Goal: Book appointment/travel/reservation

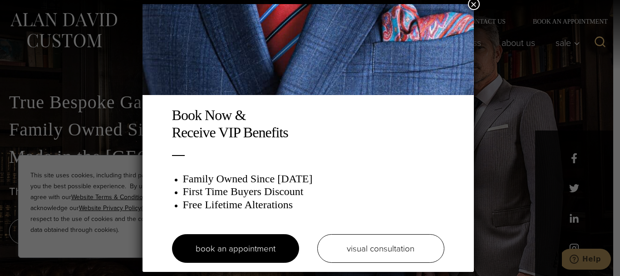
click at [474, 5] on button "×" at bounding box center [474, 4] width 12 height 12
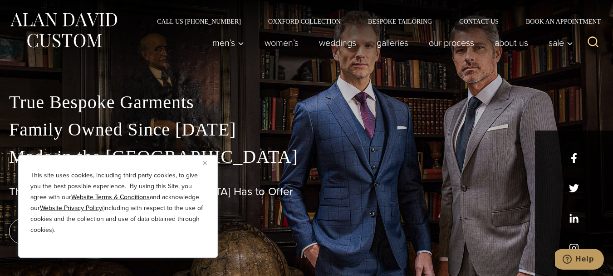
click at [205, 163] on img "Close" at bounding box center [205, 163] width 4 height 4
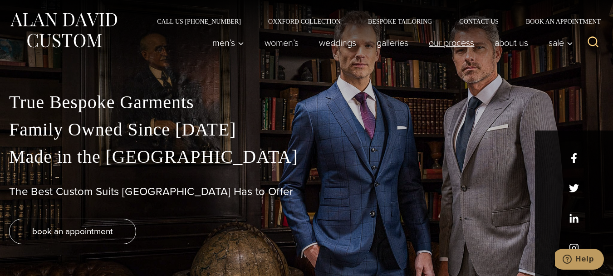
click at [461, 45] on link "Our Process" at bounding box center [452, 43] width 66 height 18
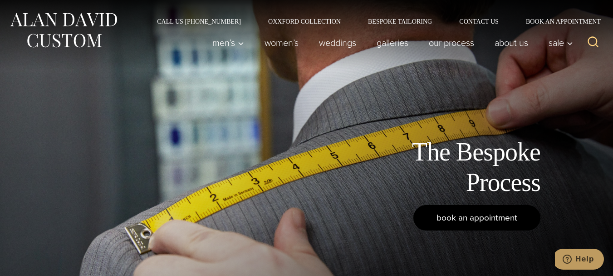
click at [504, 225] on link "book an appointment" at bounding box center [477, 217] width 127 height 25
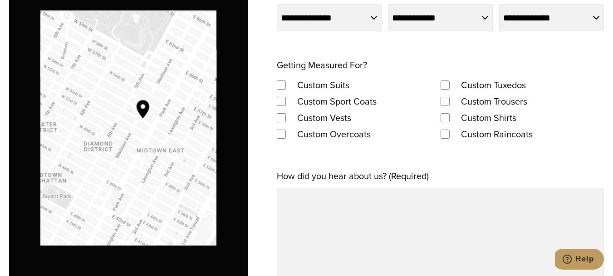
scroll to position [635, 0]
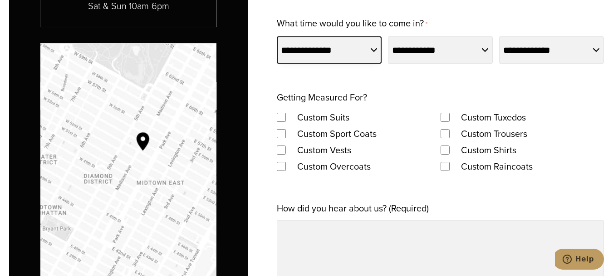
click at [359, 52] on select "**********" at bounding box center [329, 49] width 105 height 27
click at [413, 74] on div "**********" at bounding box center [440, 139] width 327 height 703
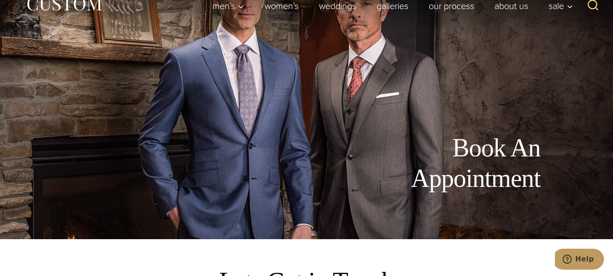
scroll to position [0, 0]
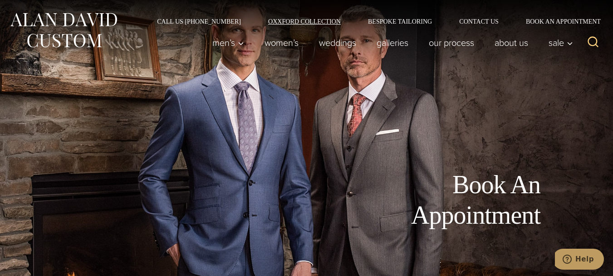
click at [318, 23] on link "Oxxford Collection" at bounding box center [305, 21] width 100 height 6
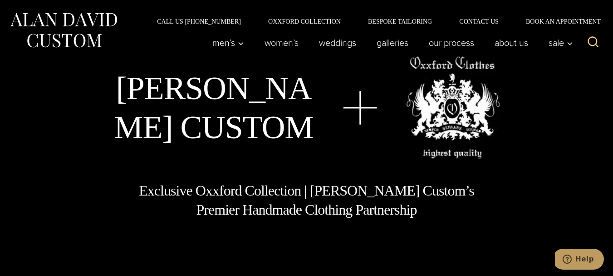
click at [264, 43] on link "Women’s" at bounding box center [282, 43] width 54 height 18
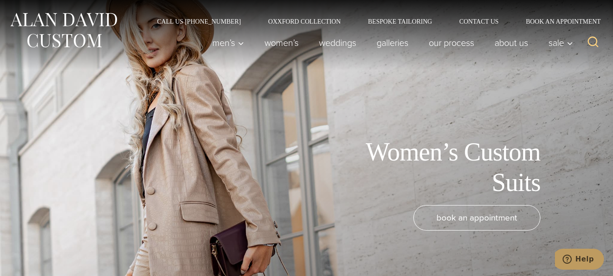
click at [383, 23] on link "Bespoke Tailoring" at bounding box center [400, 21] width 91 height 6
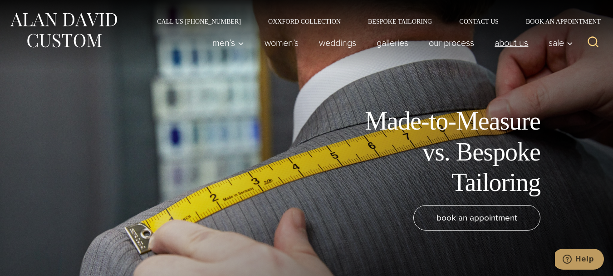
click at [518, 45] on link "About Us" at bounding box center [512, 43] width 54 height 18
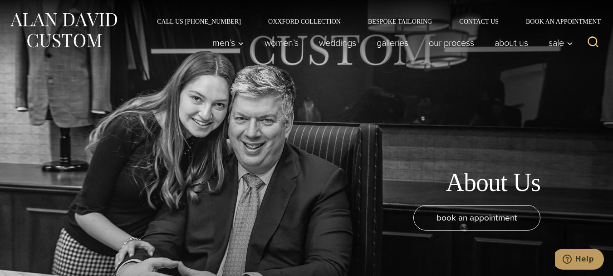
click at [391, 45] on link "Galleries" at bounding box center [393, 43] width 52 height 18
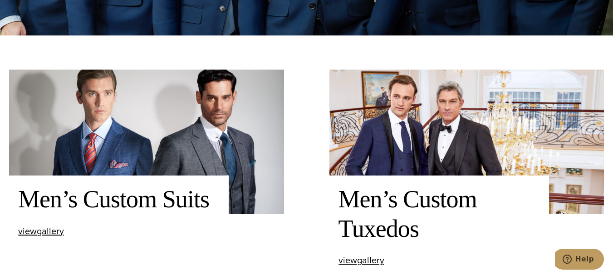
scroll to position [309, 0]
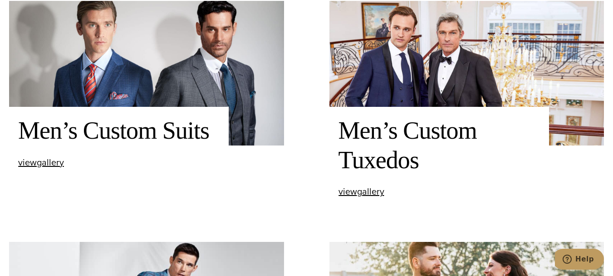
click at [25, 168] on div "Men’s Custom Suits view Men’s Custom Suits gallery" at bounding box center [119, 141] width 220 height 69
click at [31, 164] on span "view Men’s Custom Suits gallery" at bounding box center [41, 162] width 46 height 14
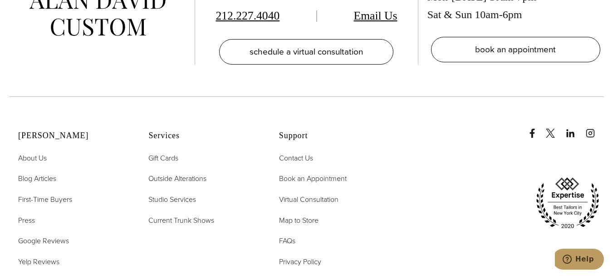
scroll to position [4201, 0]
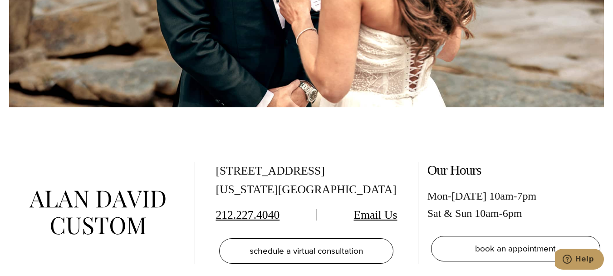
scroll to position [4104, 0]
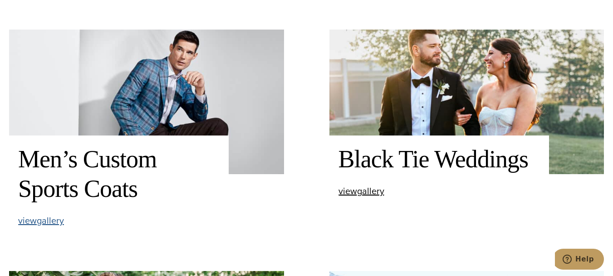
click at [57, 224] on span "view Men’s Custom Sports Coats gallery" at bounding box center [41, 220] width 46 height 14
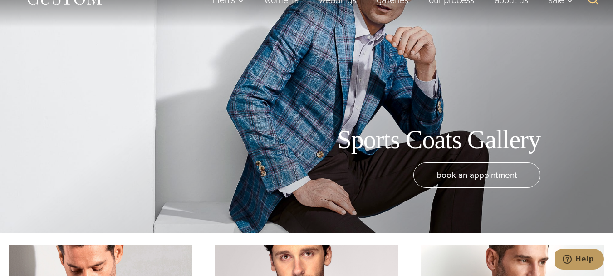
scroll to position [79, 0]
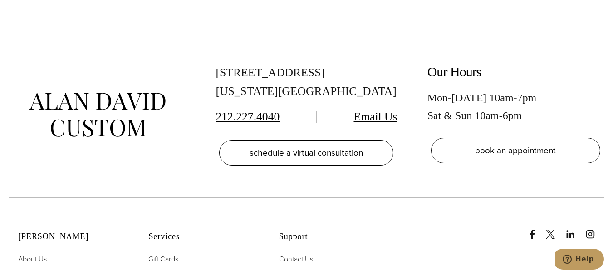
scroll to position [2815, 0]
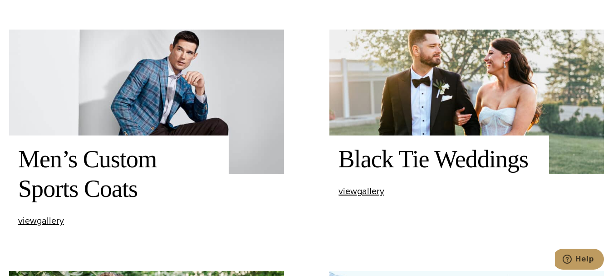
scroll to position [944, 0]
